Goal: Task Accomplishment & Management: Complete application form

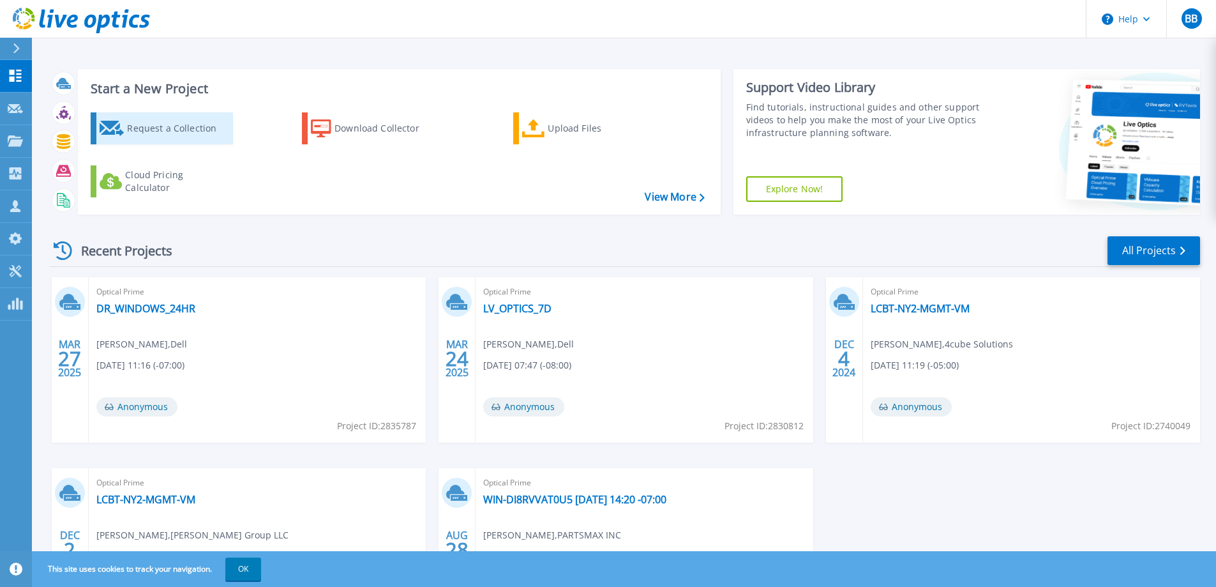
click at [178, 138] on div "Request a Collection" at bounding box center [178, 129] width 102 height 26
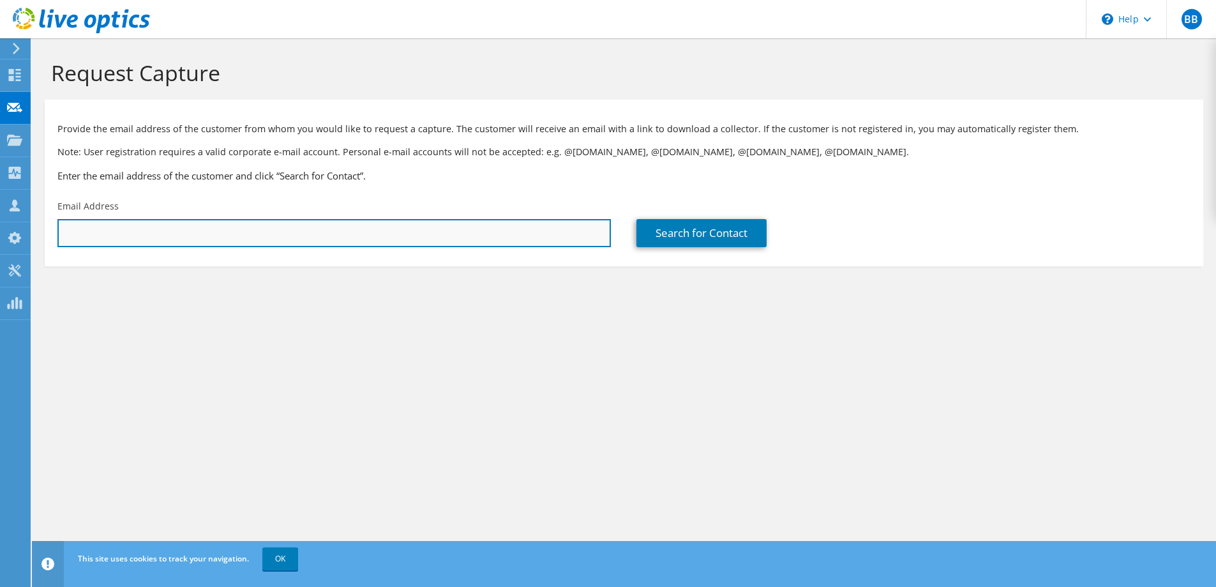
click at [179, 231] on input "text" at bounding box center [334, 233] width 554 height 28
paste input "[EMAIL_ADDRESS][DOMAIN_NAME]"
type input "[EMAIL_ADDRESS][DOMAIN_NAME]"
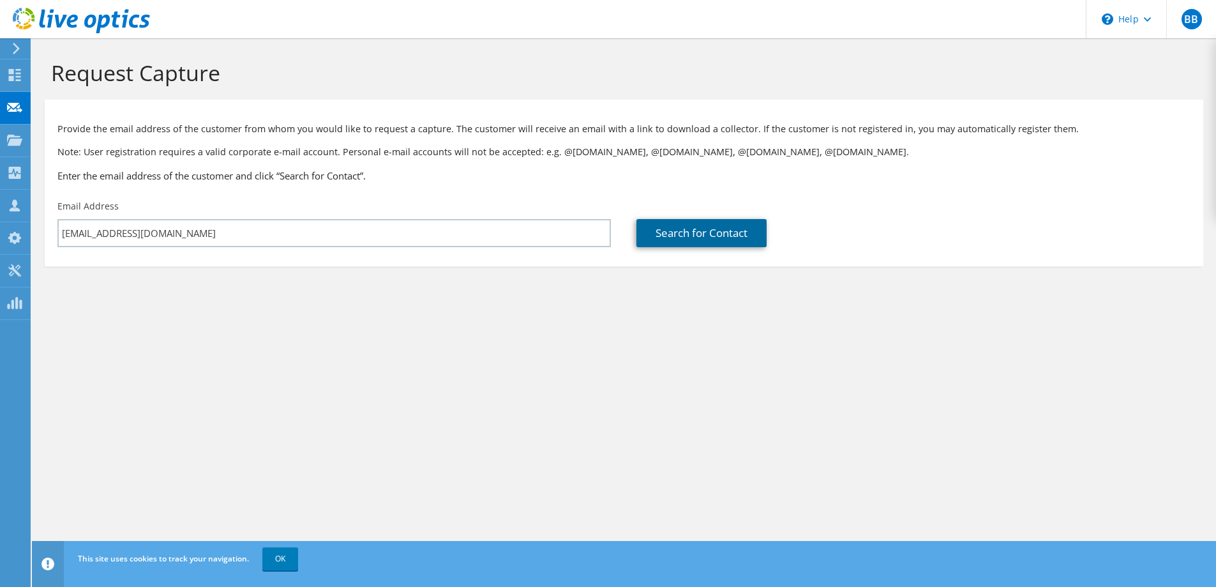
click at [699, 229] on link "Search for Contact" at bounding box center [702, 233] width 130 height 28
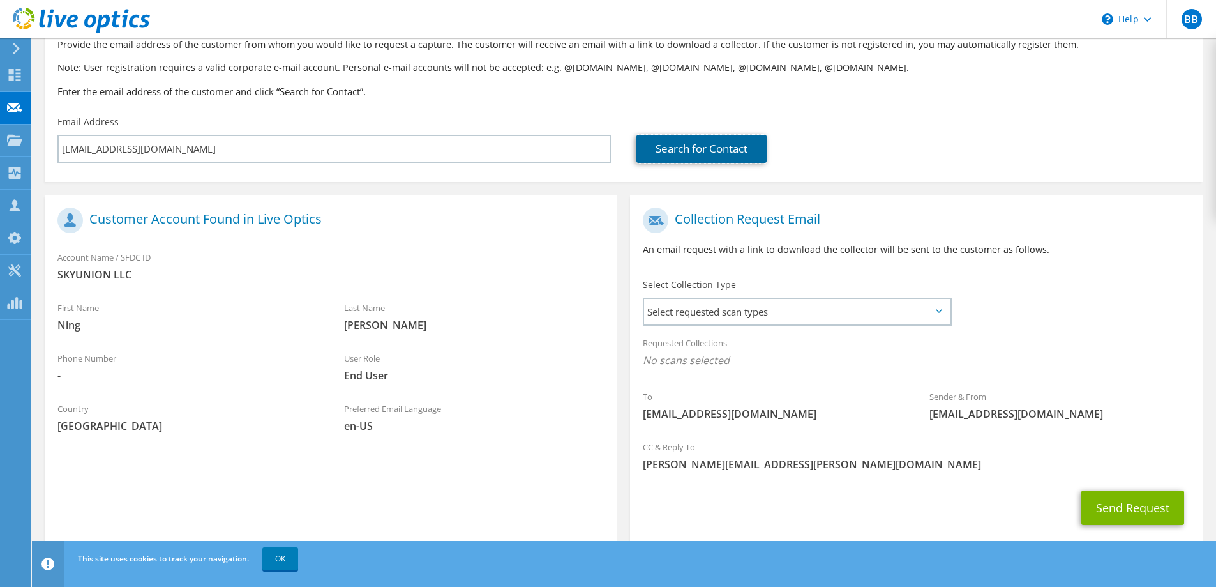
scroll to position [112, 0]
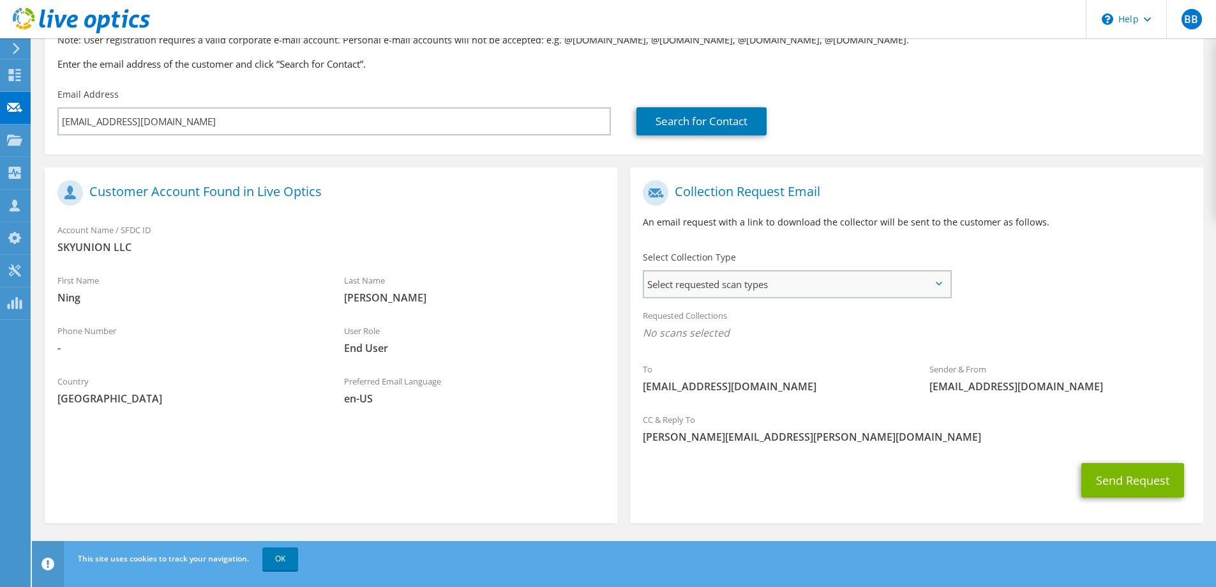
click at [734, 282] on span "Select requested scan types" at bounding box center [797, 284] width 306 height 26
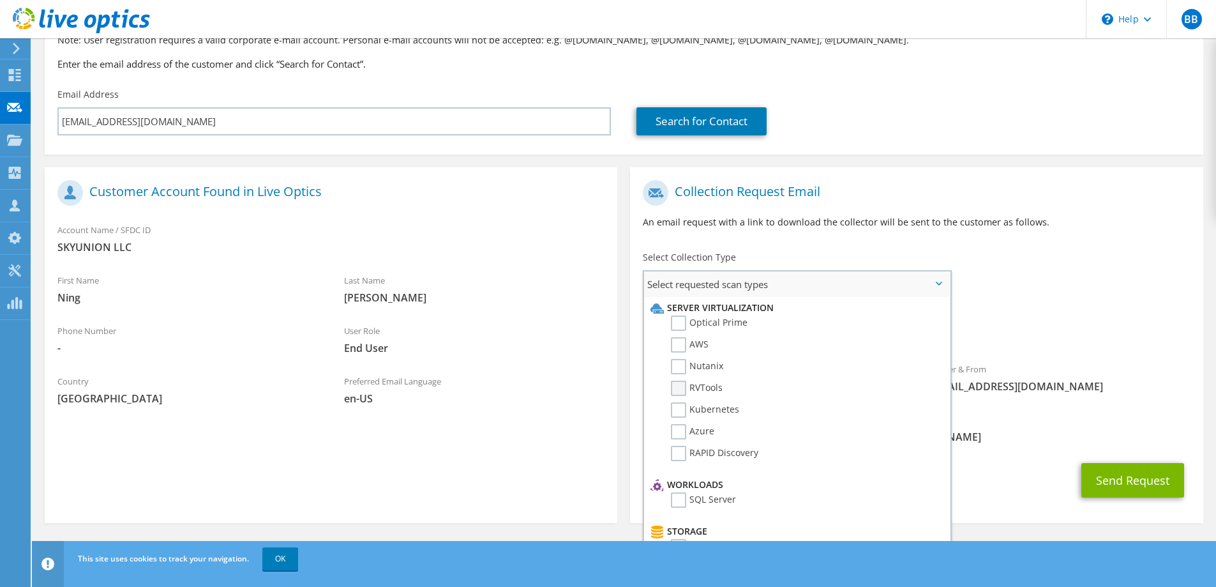
click at [708, 393] on label "RVTools" at bounding box center [697, 388] width 52 height 15
click at [0, 0] on input "RVTools" at bounding box center [0, 0] width 0 height 0
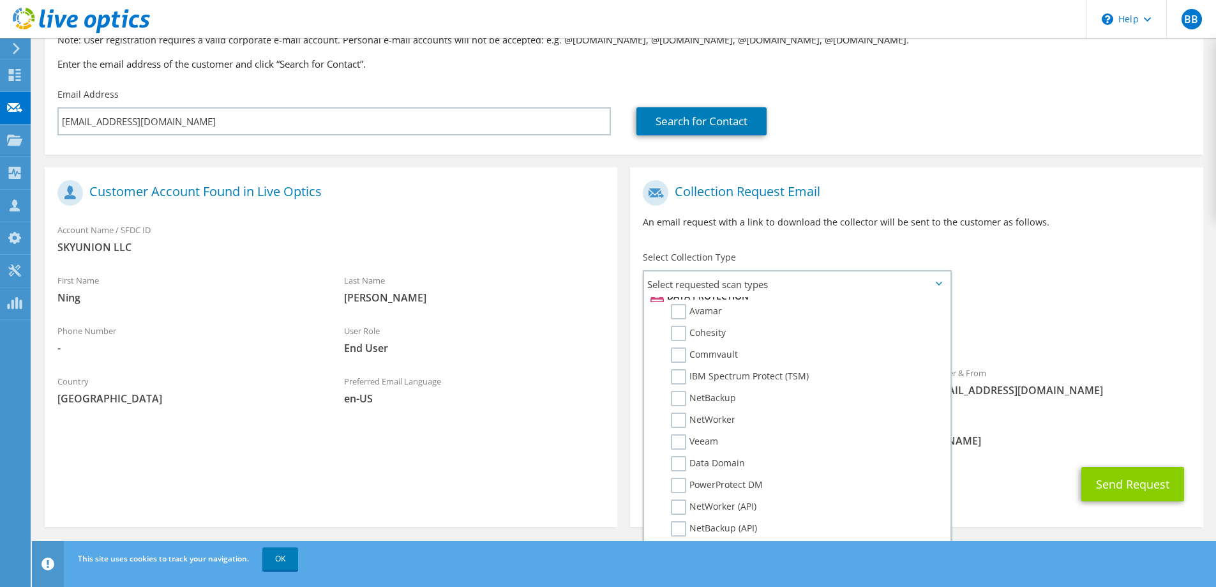
scroll to position [575, 0]
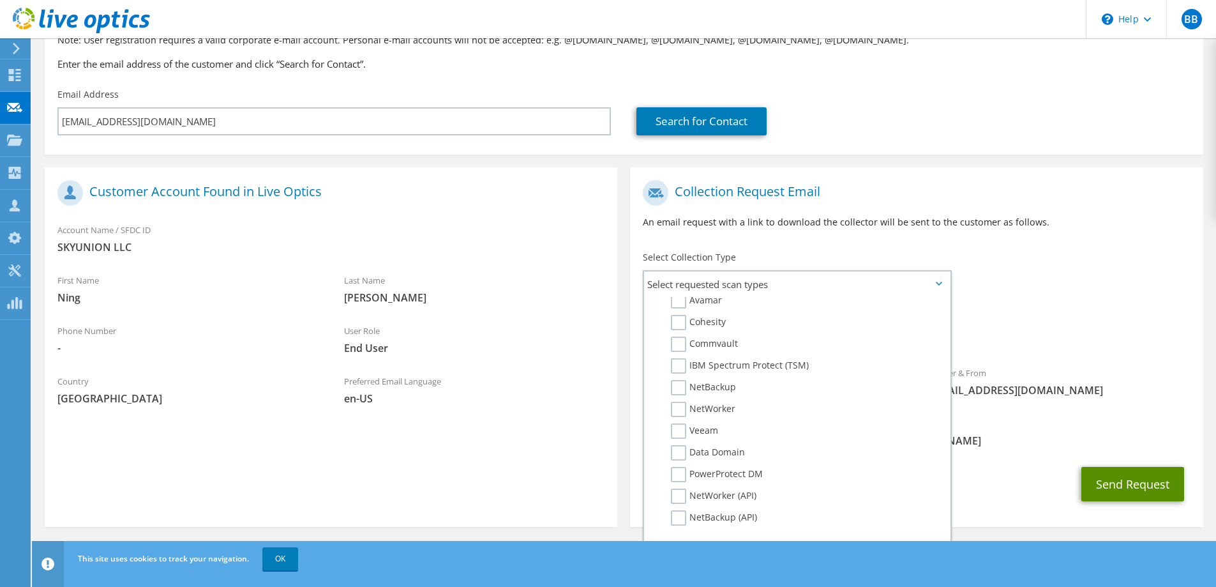
click at [1114, 487] on button "Send Request" at bounding box center [1133, 484] width 103 height 34
